Goal: Check status: Check status

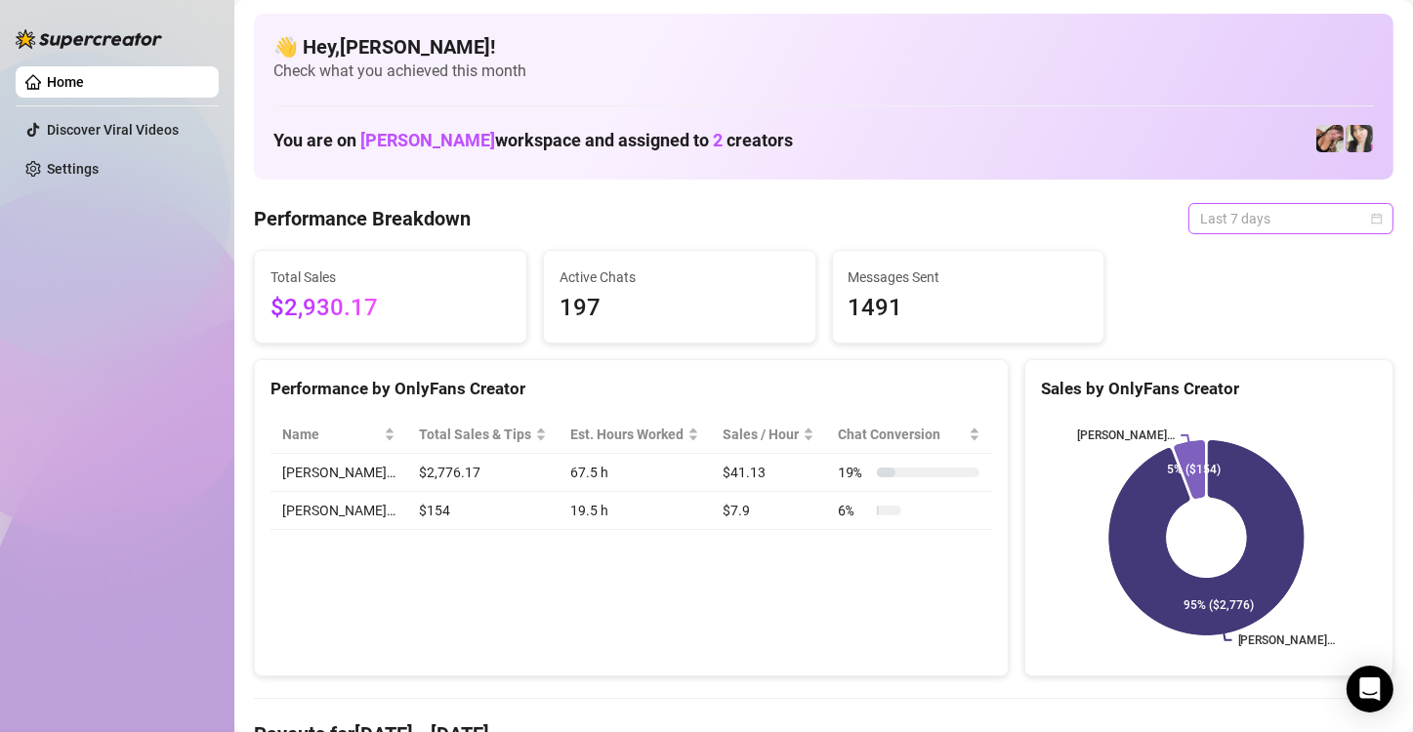
click at [1268, 219] on span "Last 7 days" at bounding box center [1291, 218] width 182 height 29
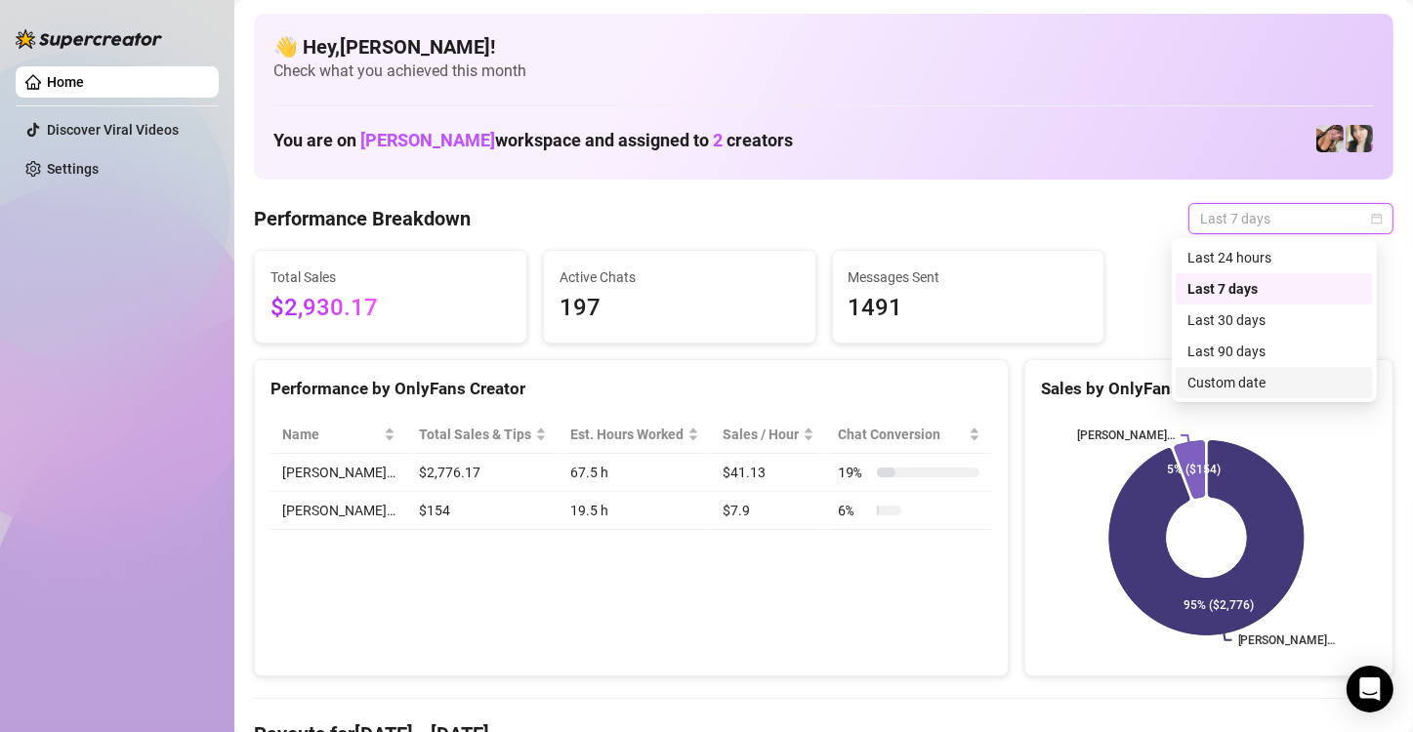
click at [1230, 383] on div "Custom date" at bounding box center [1274, 382] width 174 height 21
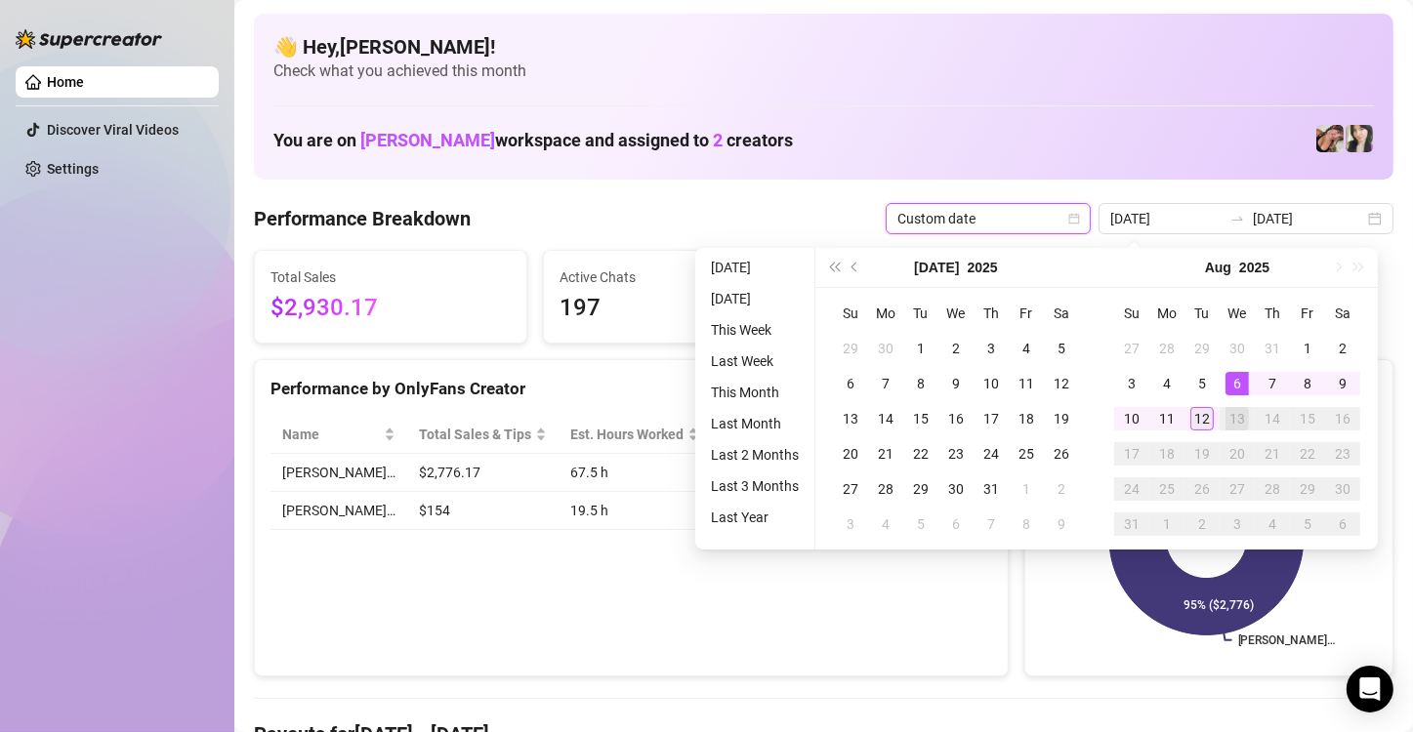
click at [1198, 419] on div "12" at bounding box center [1201, 418] width 23 height 23
type input "[DATE]"
click at [1178, 420] on td "11" at bounding box center [1166, 418] width 35 height 35
click at [1178, 420] on rect at bounding box center [1206, 538] width 331 height 244
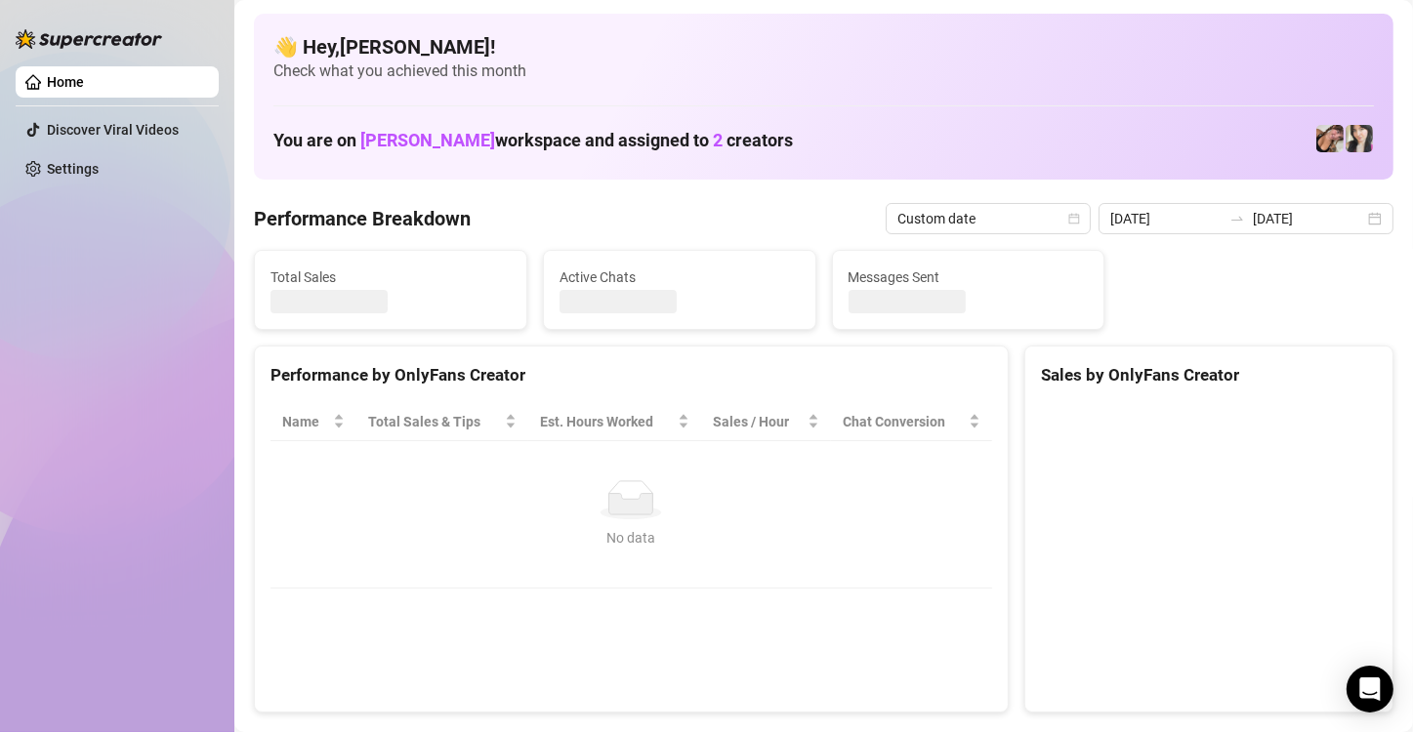
type input "[DATE]"
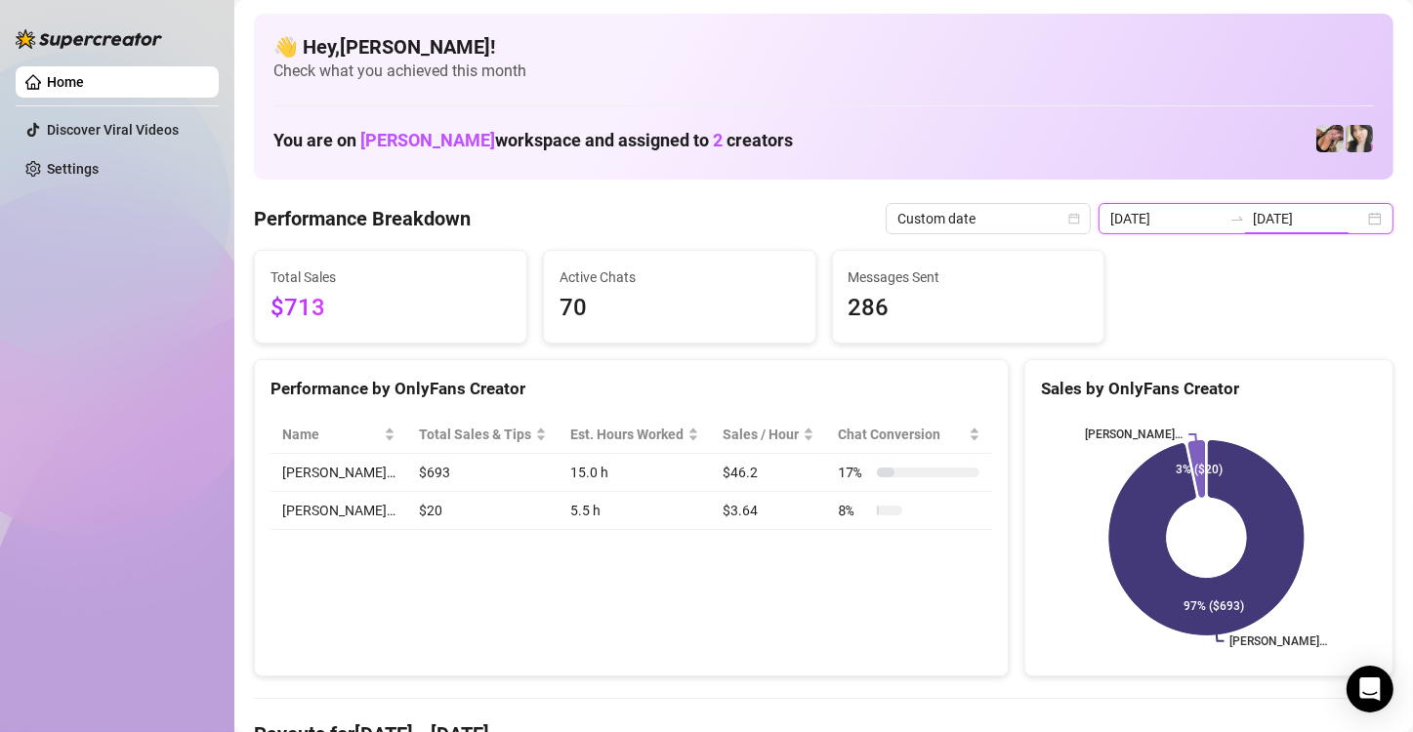
click at [1329, 228] on input "[DATE]" at bounding box center [1308, 218] width 111 height 21
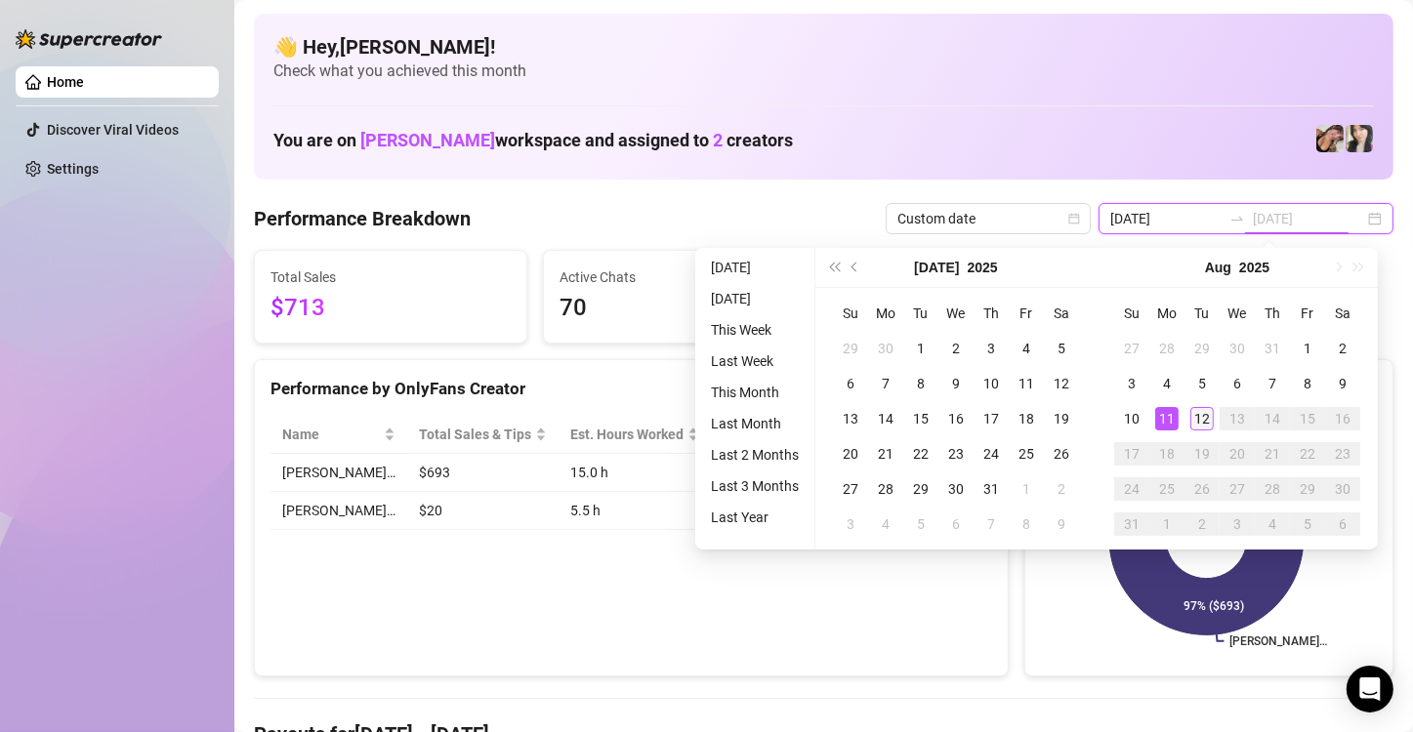
type input "[DATE]"
click at [1206, 409] on div "12" at bounding box center [1201, 418] width 23 height 23
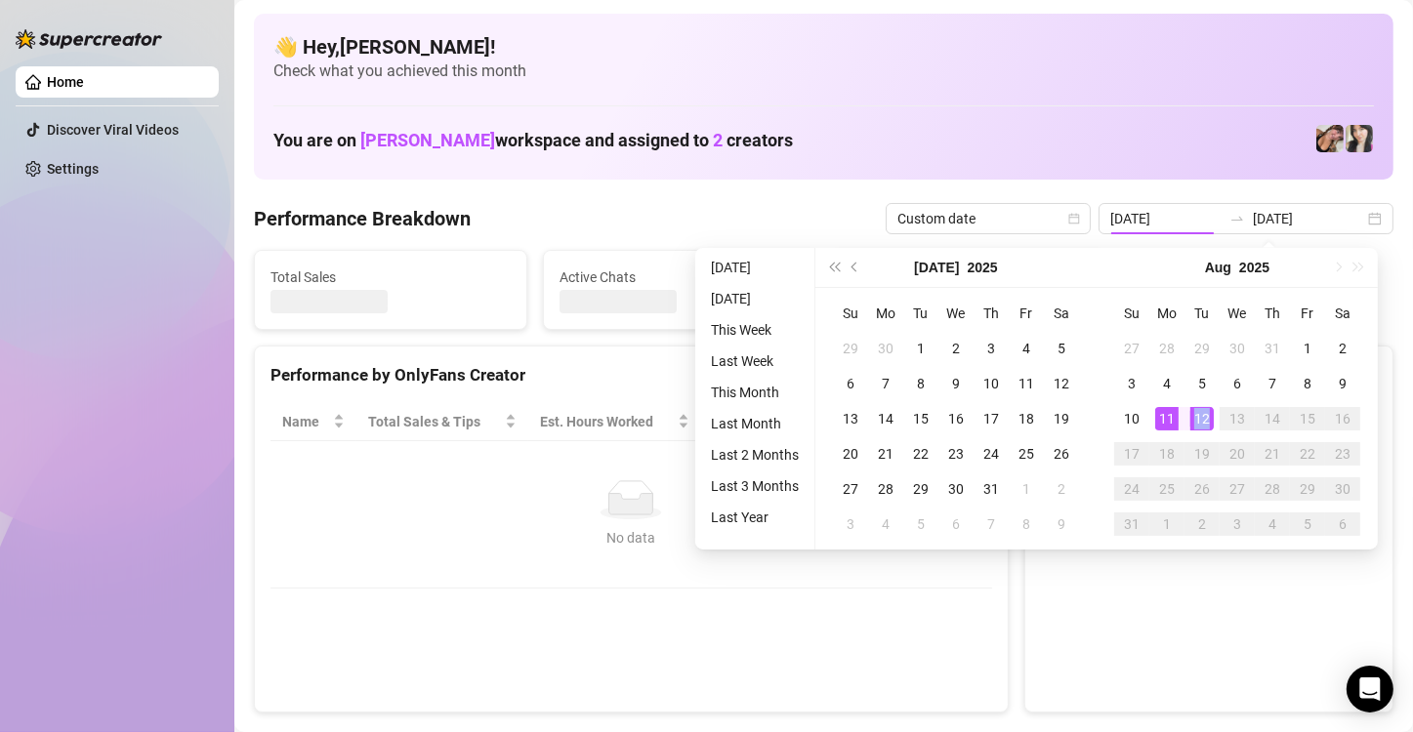
type input "[DATE]"
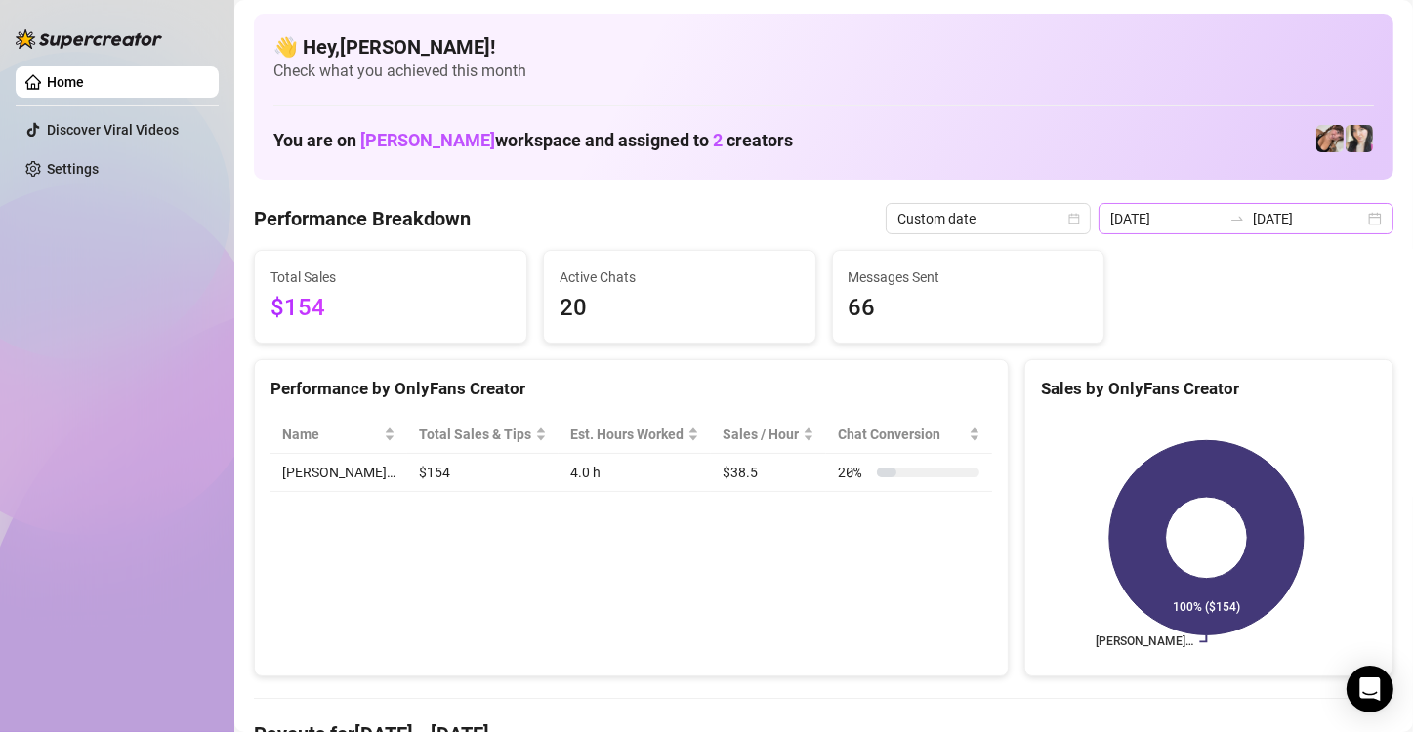
click at [1359, 221] on div "[DATE] [DATE]" at bounding box center [1246, 218] width 295 height 31
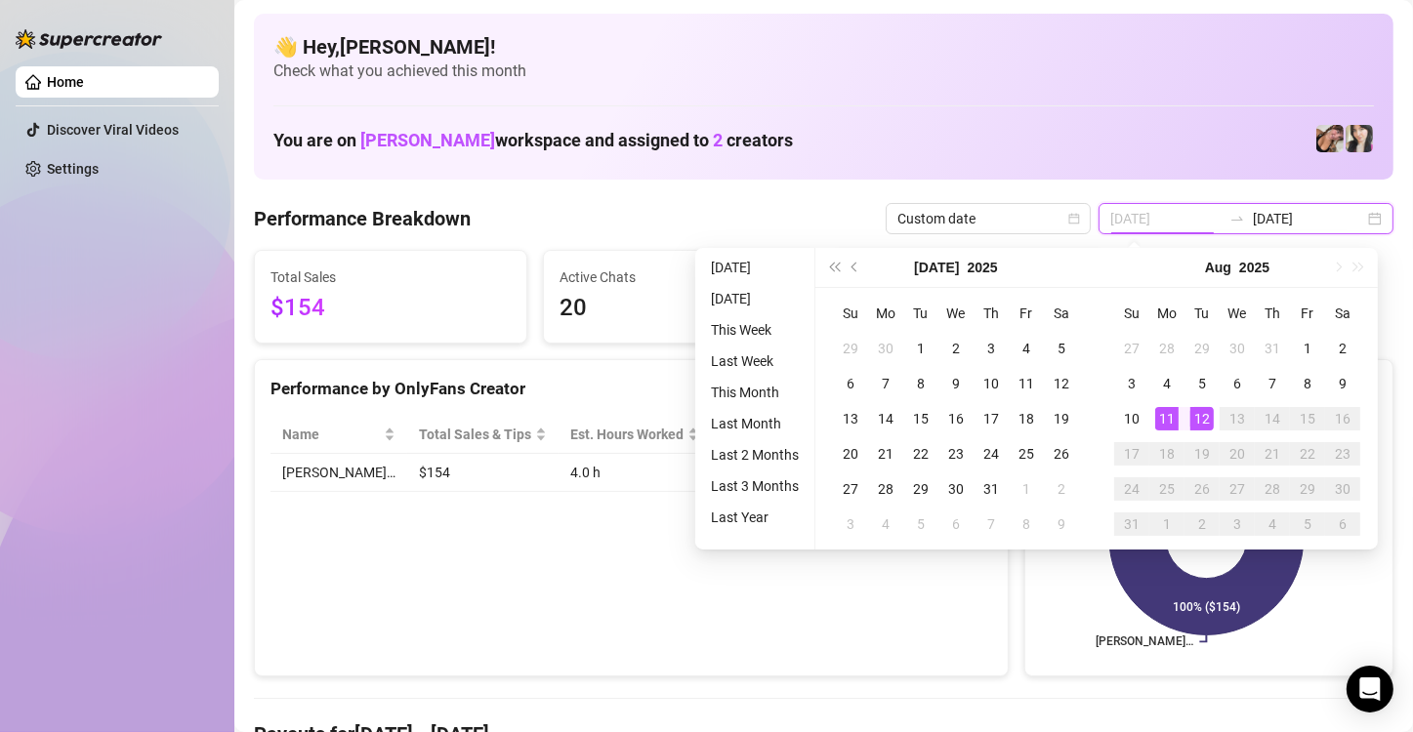
type input "[DATE]"
click at [1156, 414] on div "11" at bounding box center [1166, 418] width 23 height 23
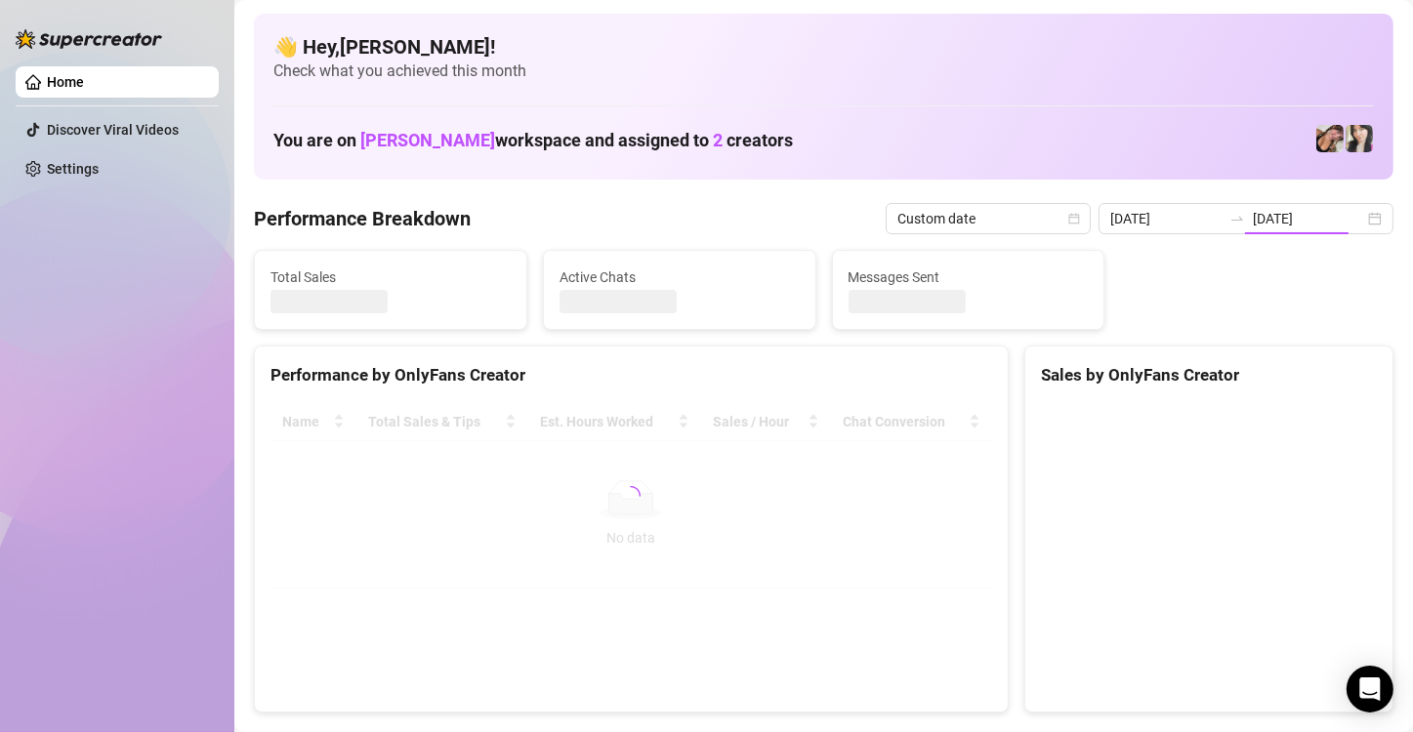
type input "[DATE]"
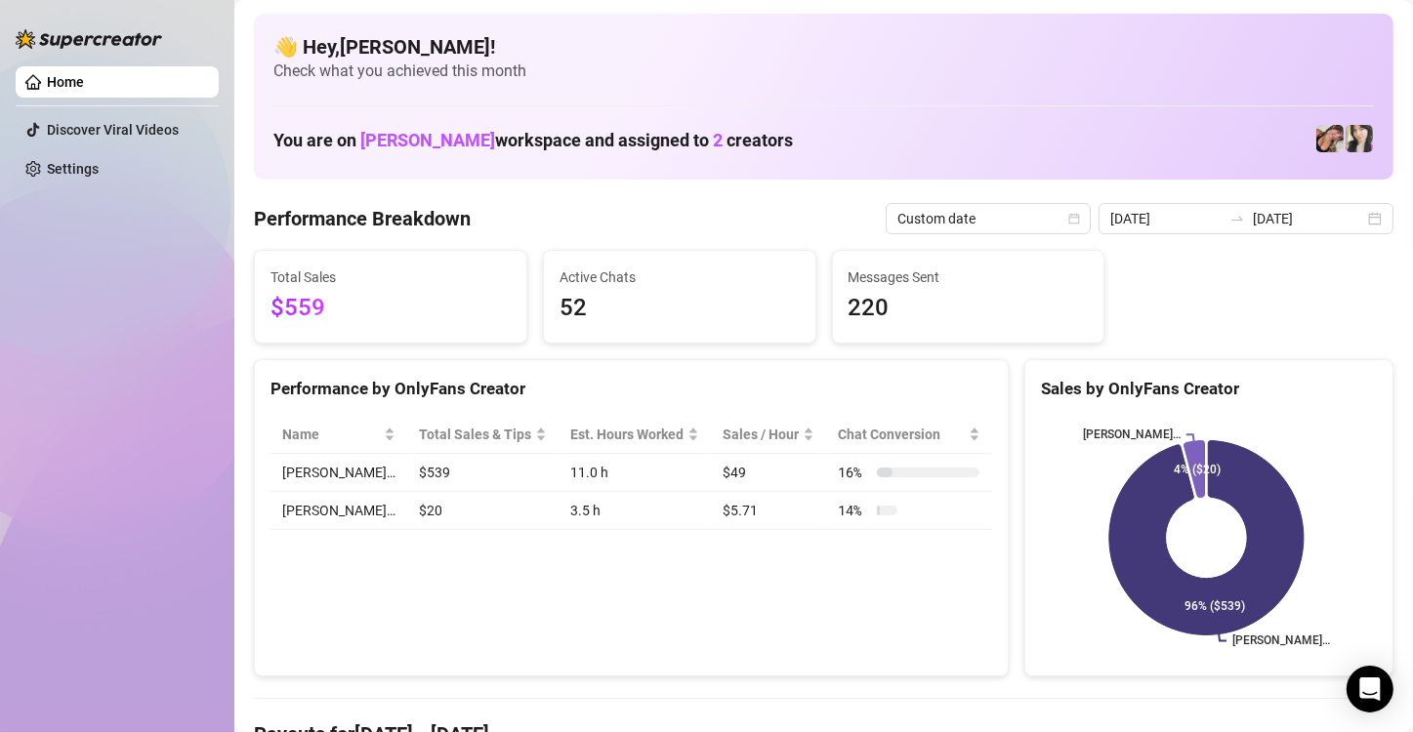
scroll to position [98, 0]
